Goal: Navigation & Orientation: Find specific page/section

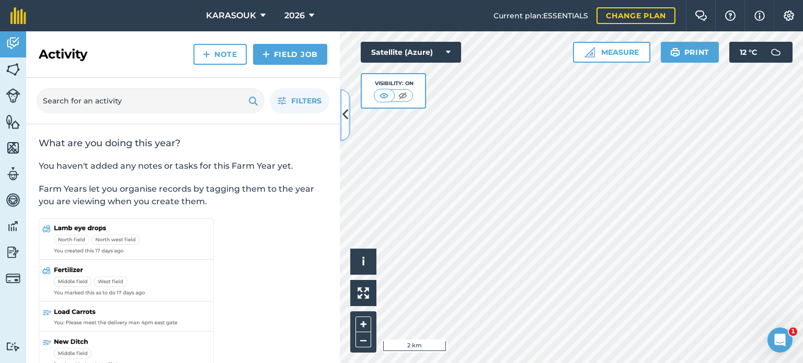
click at [343, 117] on icon at bounding box center [345, 115] width 6 height 18
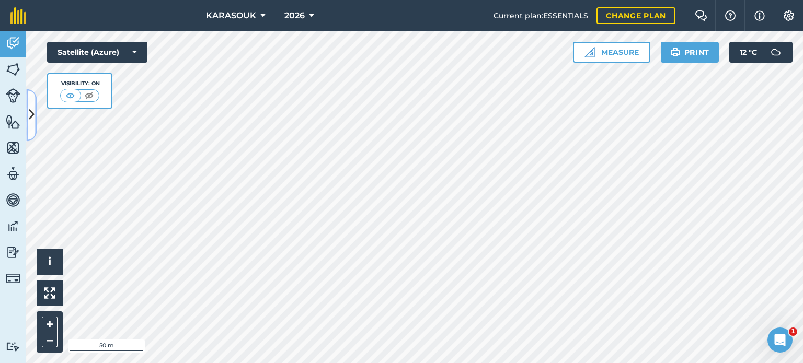
click at [33, 118] on icon at bounding box center [32, 115] width 6 height 18
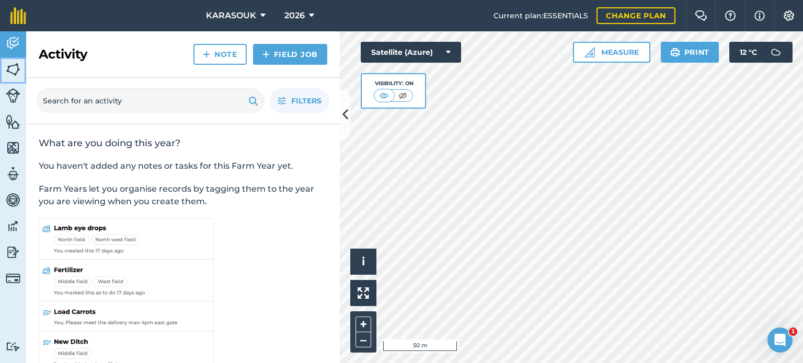
click at [14, 70] on img at bounding box center [13, 70] width 15 height 16
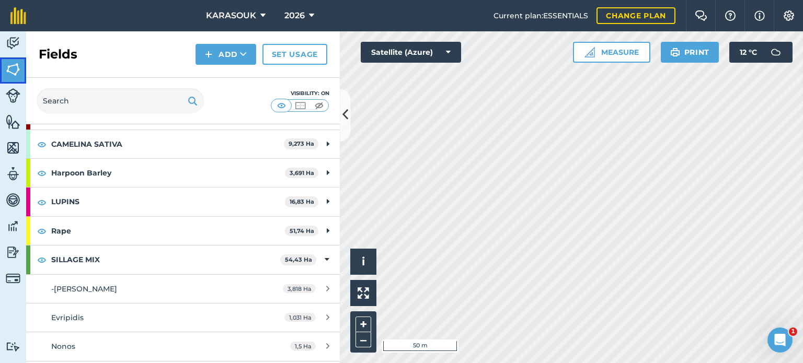
scroll to position [105, 0]
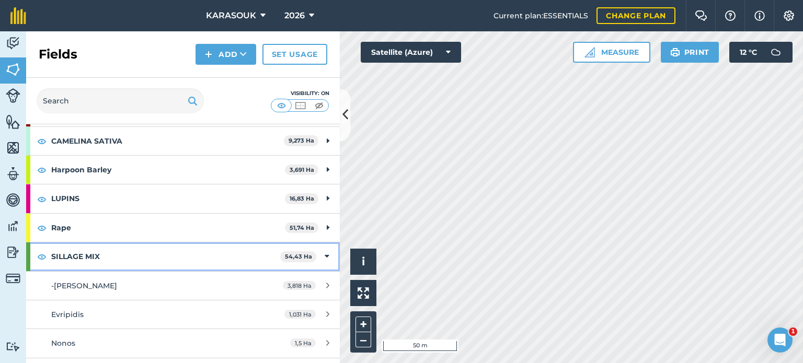
click at [162, 255] on strong "SILLAGE MIX" at bounding box center [165, 257] width 229 height 28
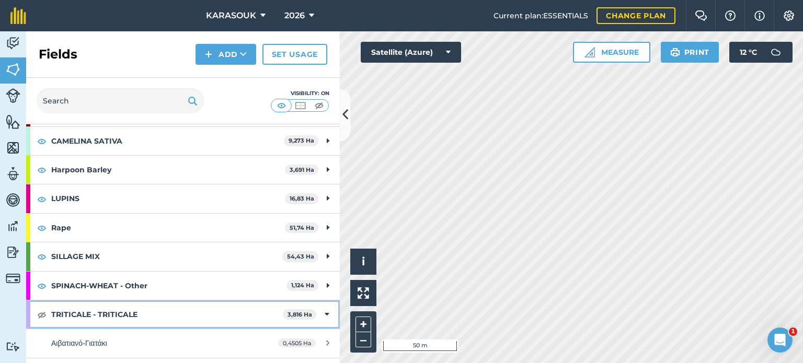
click at [153, 310] on strong "TRITICALE - TRITICALE" at bounding box center [167, 315] width 232 height 28
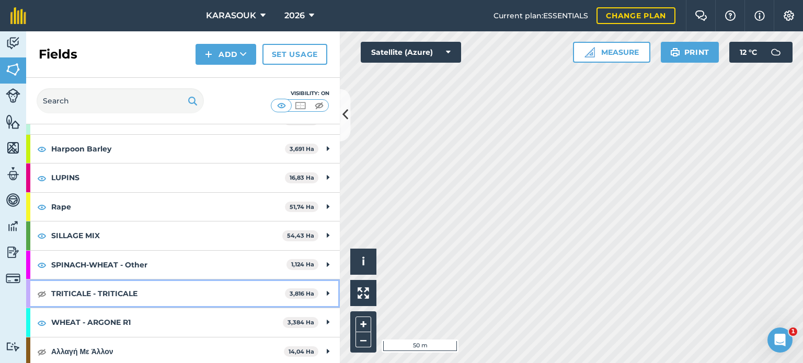
scroll to position [126, 0]
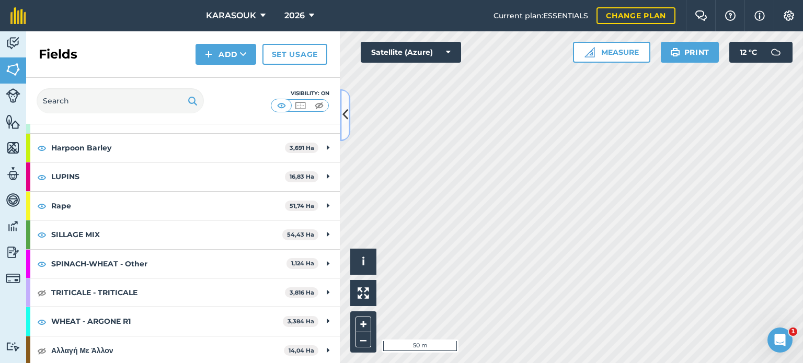
click at [343, 117] on icon at bounding box center [345, 115] width 6 height 18
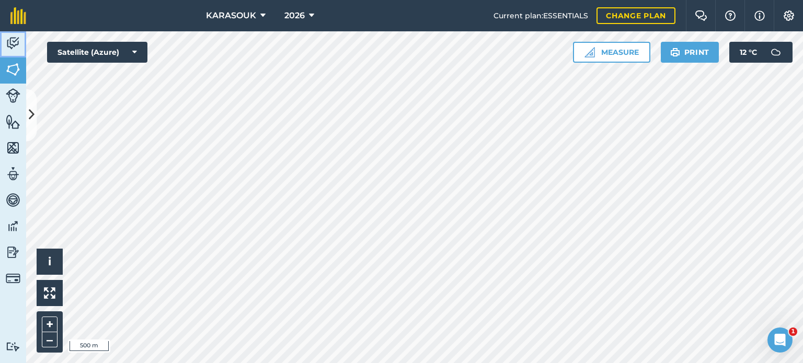
click at [19, 43] on img at bounding box center [13, 44] width 15 height 16
